Goal: Task Accomplishment & Management: Manage account settings

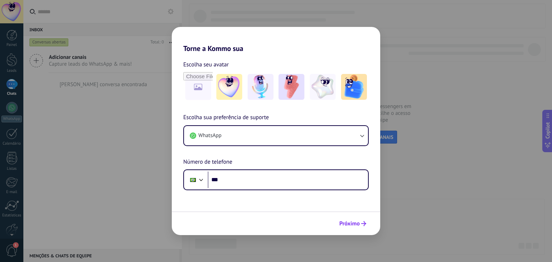
click at [361, 223] on icon "submit" at bounding box center [363, 223] width 5 height 5
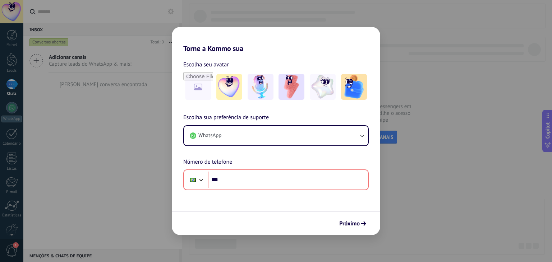
click at [432, 59] on div "Torne a Kommo sua Escolha seu avatar Escolha sua preferência de suporte WhatsAp…" at bounding box center [276, 131] width 552 height 262
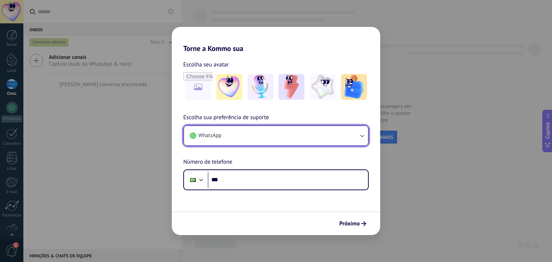
click at [312, 138] on button "WhatsApp" at bounding box center [276, 135] width 184 height 19
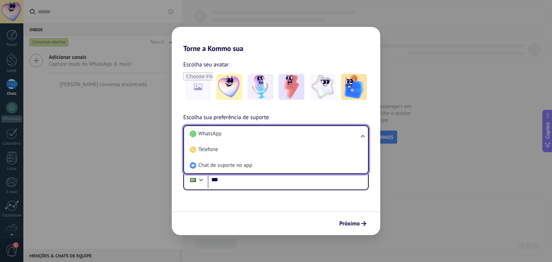
click at [306, 223] on div "Próximo" at bounding box center [276, 224] width 209 height 24
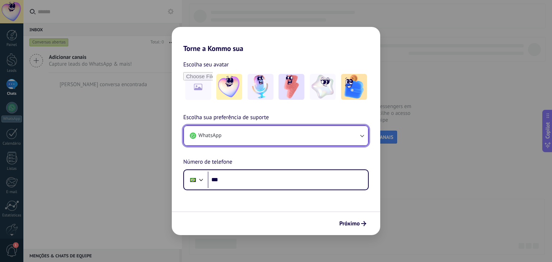
click at [304, 136] on button "WhatsApp" at bounding box center [276, 135] width 184 height 19
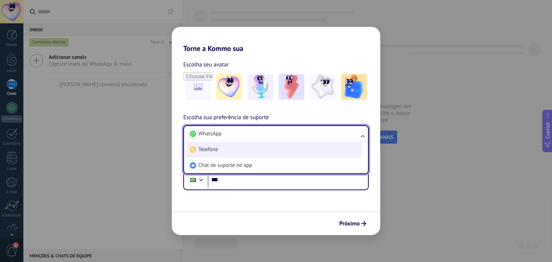
click at [292, 150] on li "Telefone" at bounding box center [274, 150] width 175 height 16
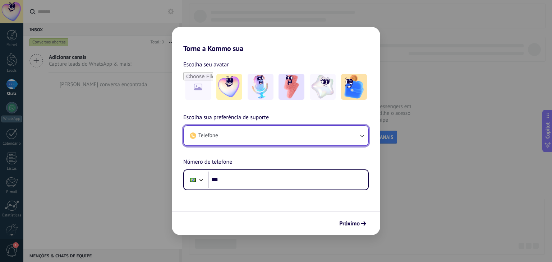
click at [291, 133] on button "Telefone" at bounding box center [276, 135] width 184 height 19
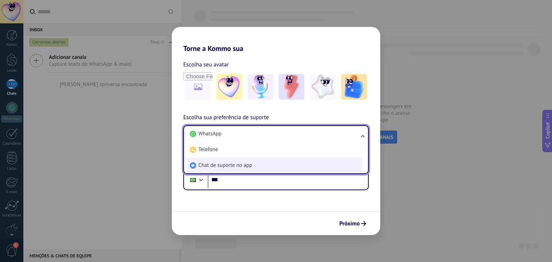
click at [279, 163] on li "Chat de suporte no app" at bounding box center [274, 166] width 175 height 16
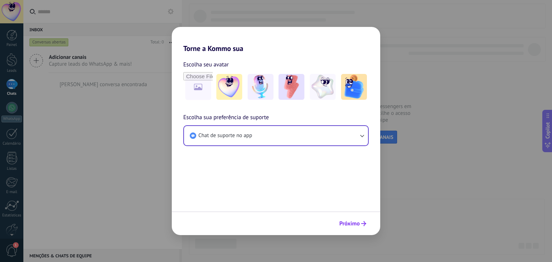
click at [355, 221] on span "Próximo" at bounding box center [349, 223] width 20 height 5
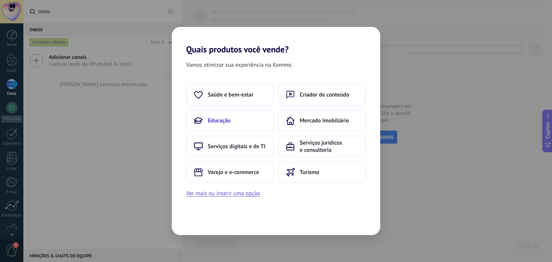
click at [231, 120] on button "Educação" at bounding box center [230, 121] width 88 height 22
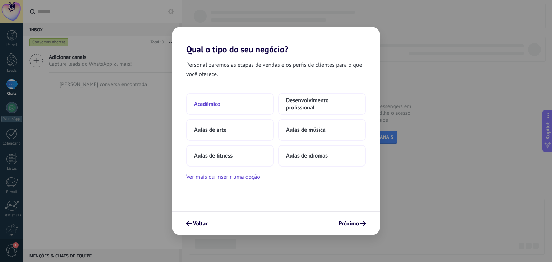
click at [229, 98] on button "Acadêmico" at bounding box center [230, 104] width 88 height 22
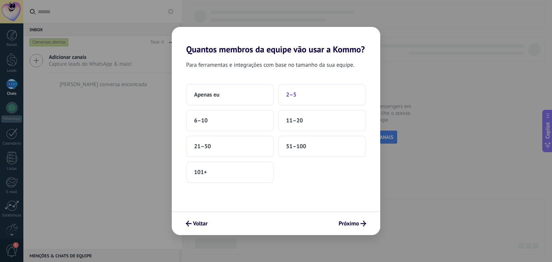
click at [315, 97] on button "2–5" at bounding box center [322, 95] width 88 height 22
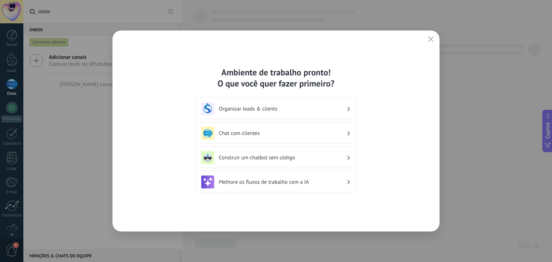
click at [327, 110] on h3 "Organizar leads & clients" at bounding box center [283, 109] width 128 height 7
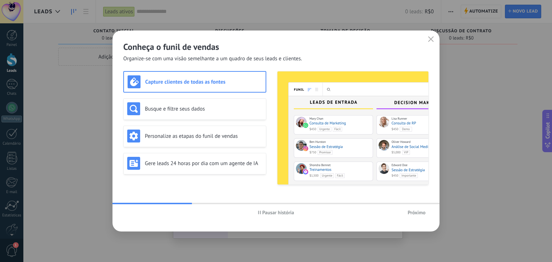
click at [414, 212] on span "Próximo" at bounding box center [417, 212] width 18 height 5
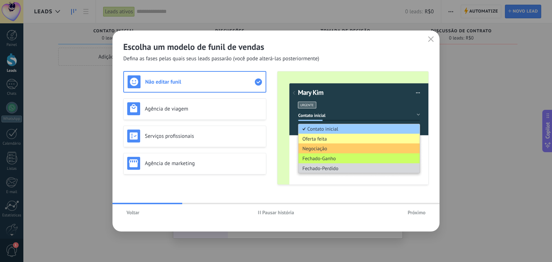
click at [410, 212] on span "Próximo" at bounding box center [417, 212] width 18 height 5
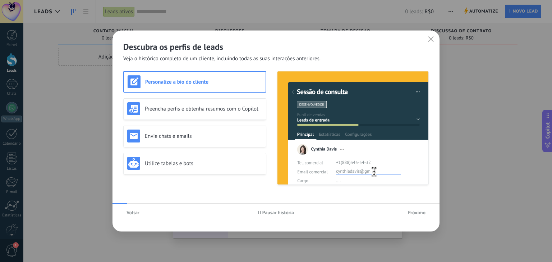
click at [410, 212] on span "Próximo" at bounding box center [417, 212] width 18 height 5
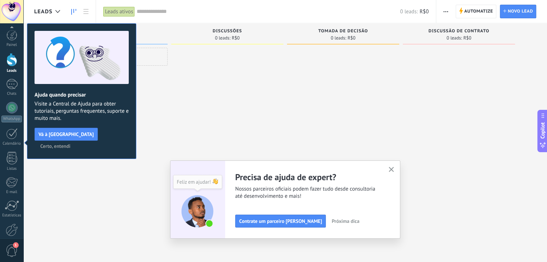
scroll to position [36, 0]
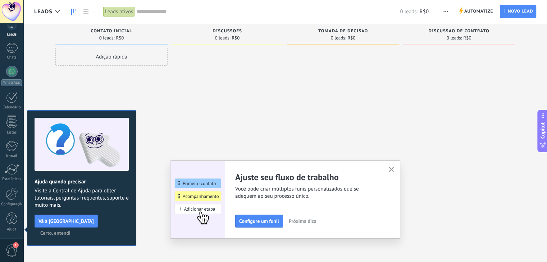
click at [394, 169] on icon "button" at bounding box center [391, 169] width 5 height 5
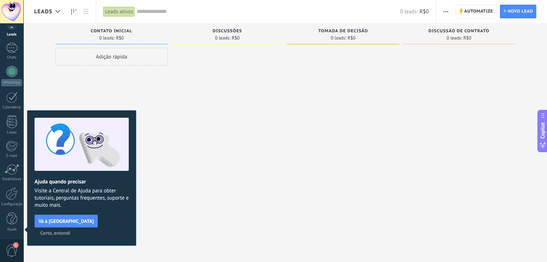
click at [320, 153] on div at bounding box center [343, 132] width 112 height 169
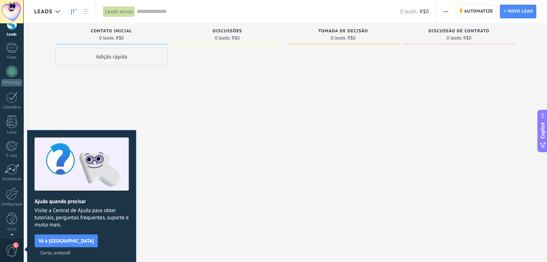
scroll to position [0, 0]
click at [70, 251] on span "Certo, entendi" at bounding box center [55, 253] width 30 height 5
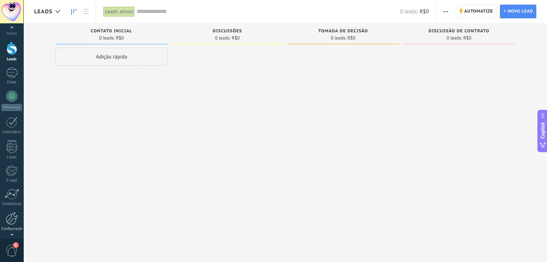
scroll to position [36, 0]
click at [15, 197] on div at bounding box center [12, 194] width 12 height 13
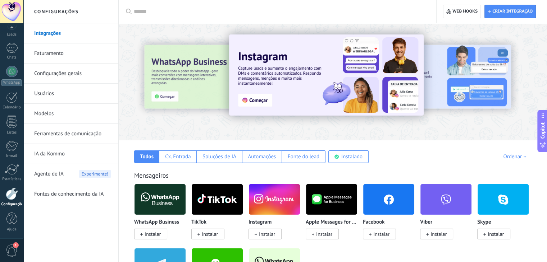
click at [70, 72] on link "Configurações gerais" at bounding box center [72, 74] width 77 height 20
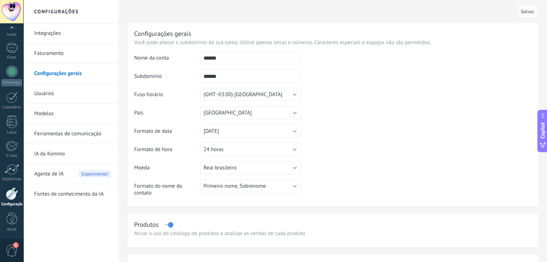
drag, startPoint x: 216, startPoint y: 58, endPoint x: 186, endPoint y: 56, distance: 29.9
click at [186, 56] on tr "Nome da conta ******" at bounding box center [332, 60] width 397 height 18
type input "**********"
click at [308, 74] on td at bounding box center [416, 87] width 231 height 73
click at [266, 73] on input "******" at bounding box center [250, 76] width 101 height 13
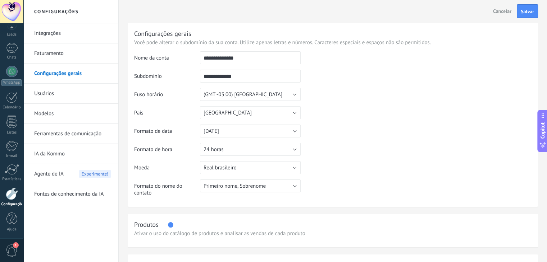
type input "**********"
click at [374, 88] on td at bounding box center [416, 87] width 231 height 73
click at [525, 14] on span "Salvar" at bounding box center [527, 11] width 13 height 5
